Goal: Download file/media

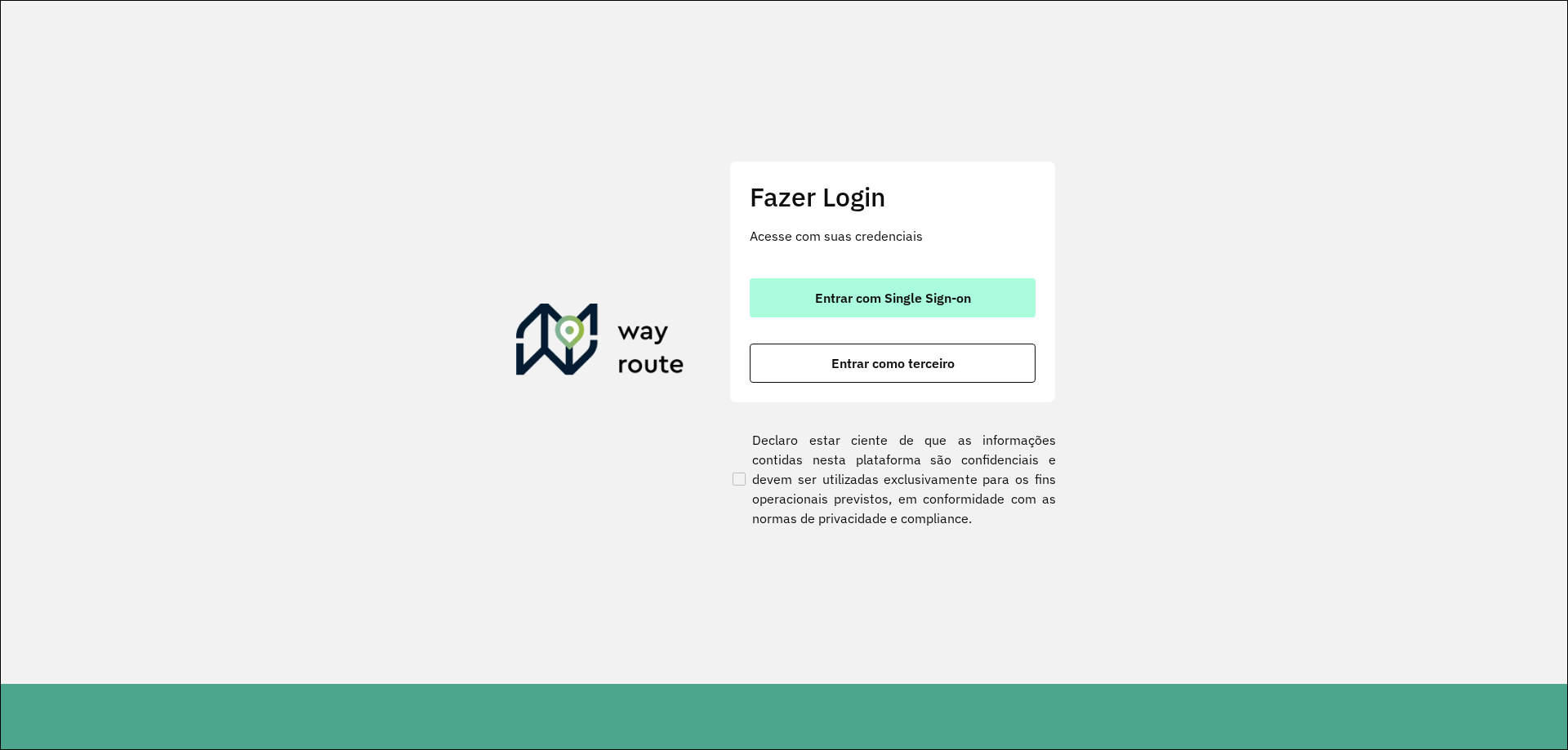
click at [853, 285] on button "Entrar com Single Sign-on" at bounding box center [893, 298] width 286 height 40
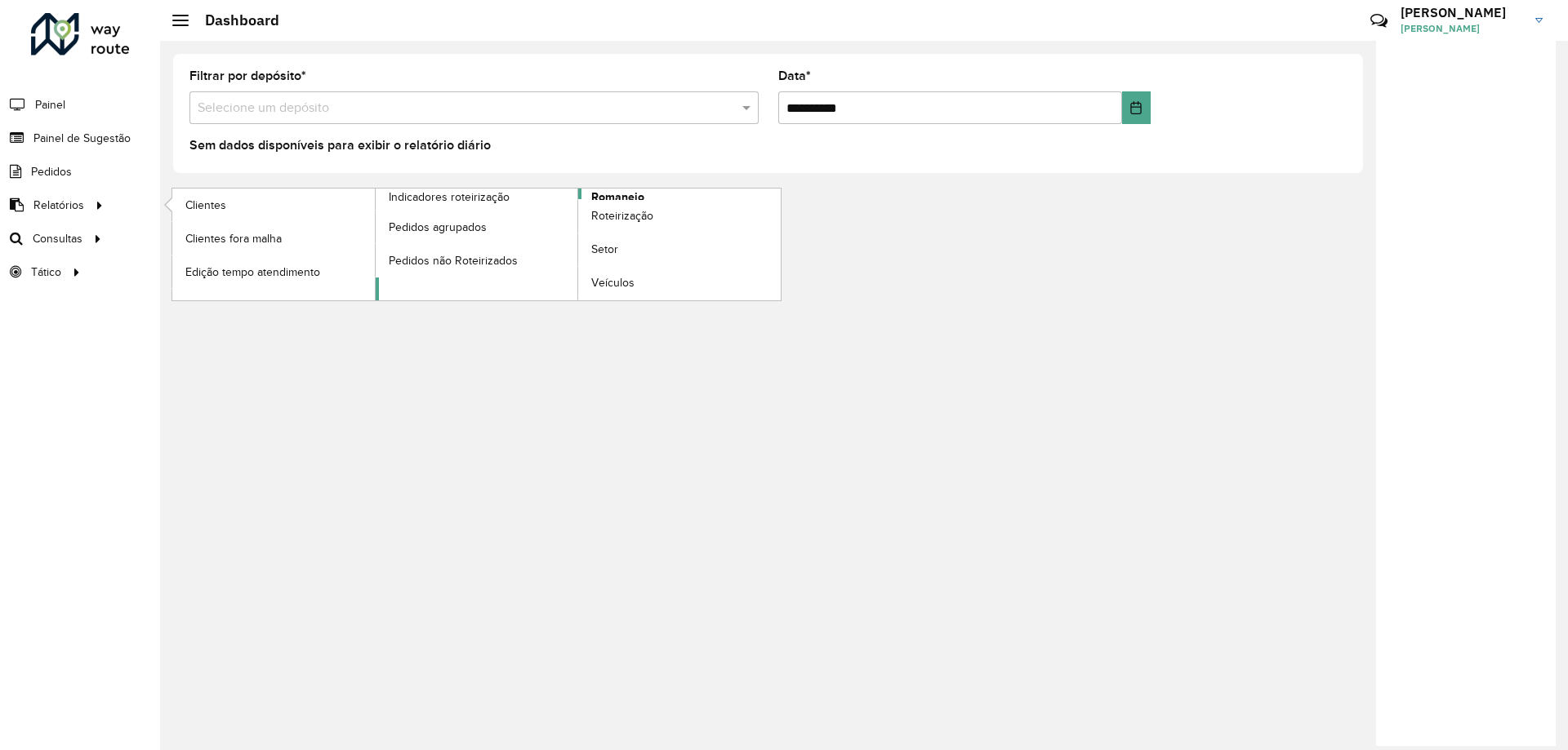
click at [638, 193] on span "Romaneio" at bounding box center [618, 196] width 53 height 17
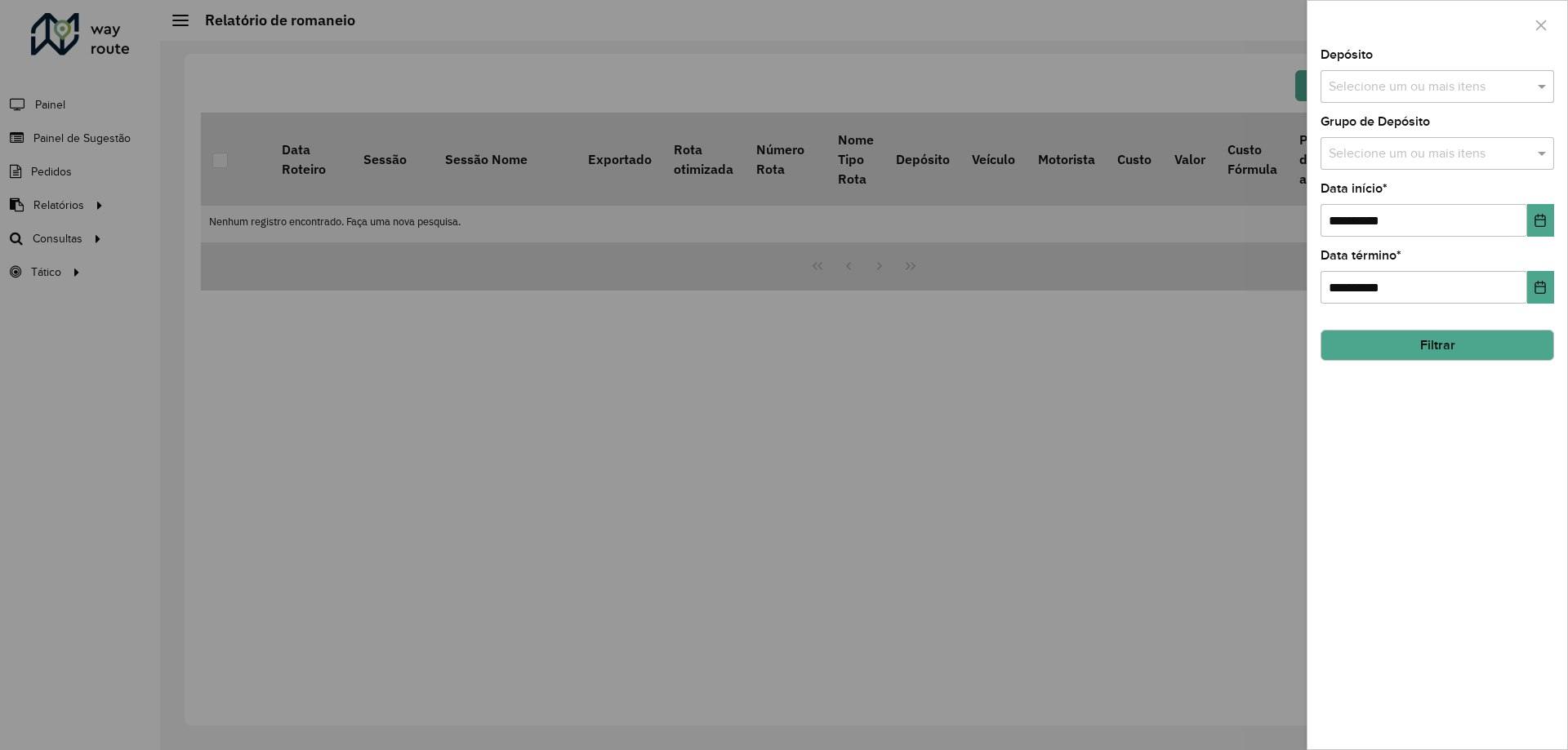
click at [1447, 336] on button "Filtrar" at bounding box center [1437, 345] width 233 height 31
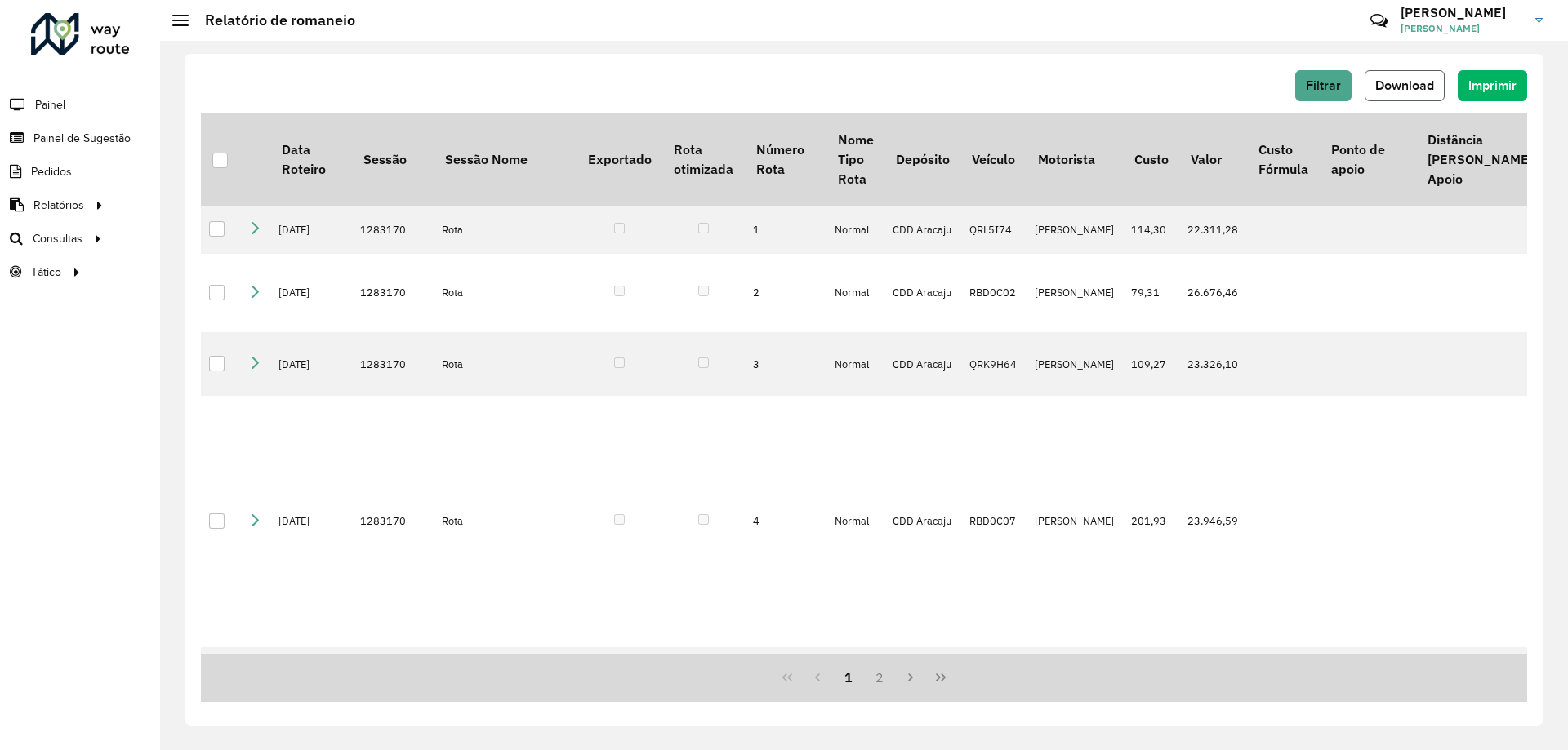
click at [1432, 83] on span "Download" at bounding box center [1404, 85] width 59 height 14
